Goal: Transaction & Acquisition: Purchase product/service

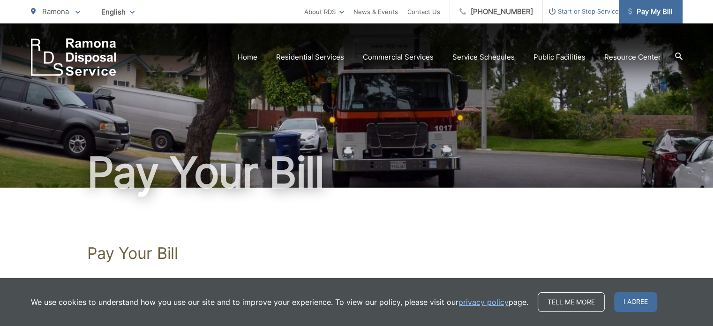
click at [647, 7] on span "Pay My Bill" at bounding box center [650, 11] width 45 height 11
click at [653, 13] on span "Pay My Bill" at bounding box center [650, 11] width 45 height 11
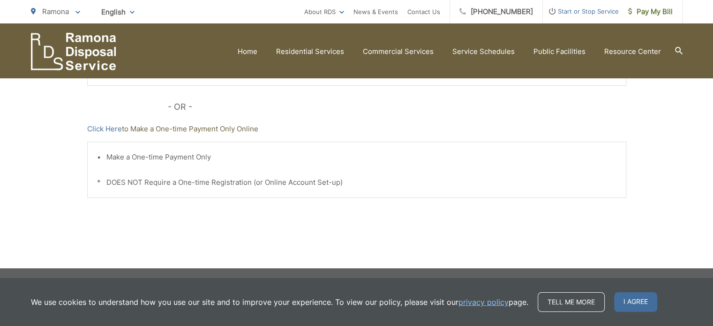
scroll to position [106, 0]
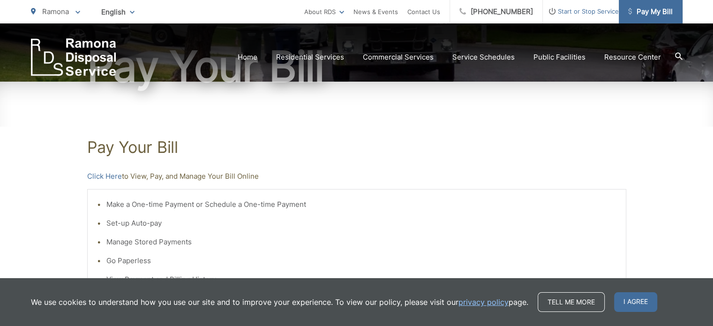
click at [651, 11] on span "Pay My Bill" at bounding box center [650, 11] width 45 height 11
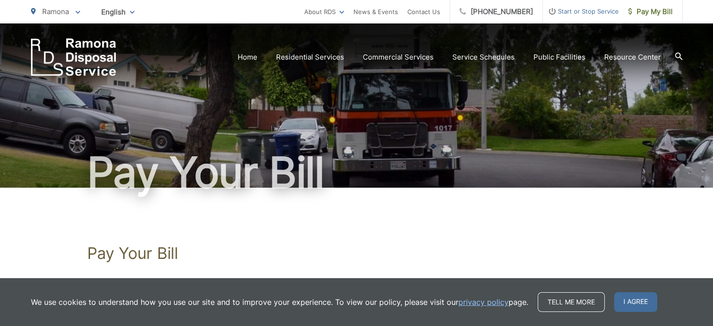
scroll to position [47, 0]
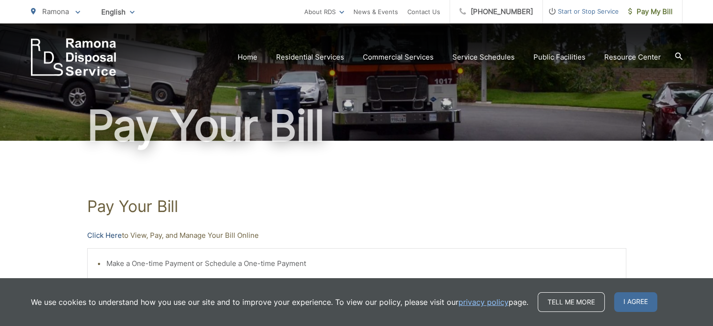
click at [111, 234] on link "Click Here" at bounding box center [104, 235] width 35 height 11
